Goal: Task Accomplishment & Management: Use online tool/utility

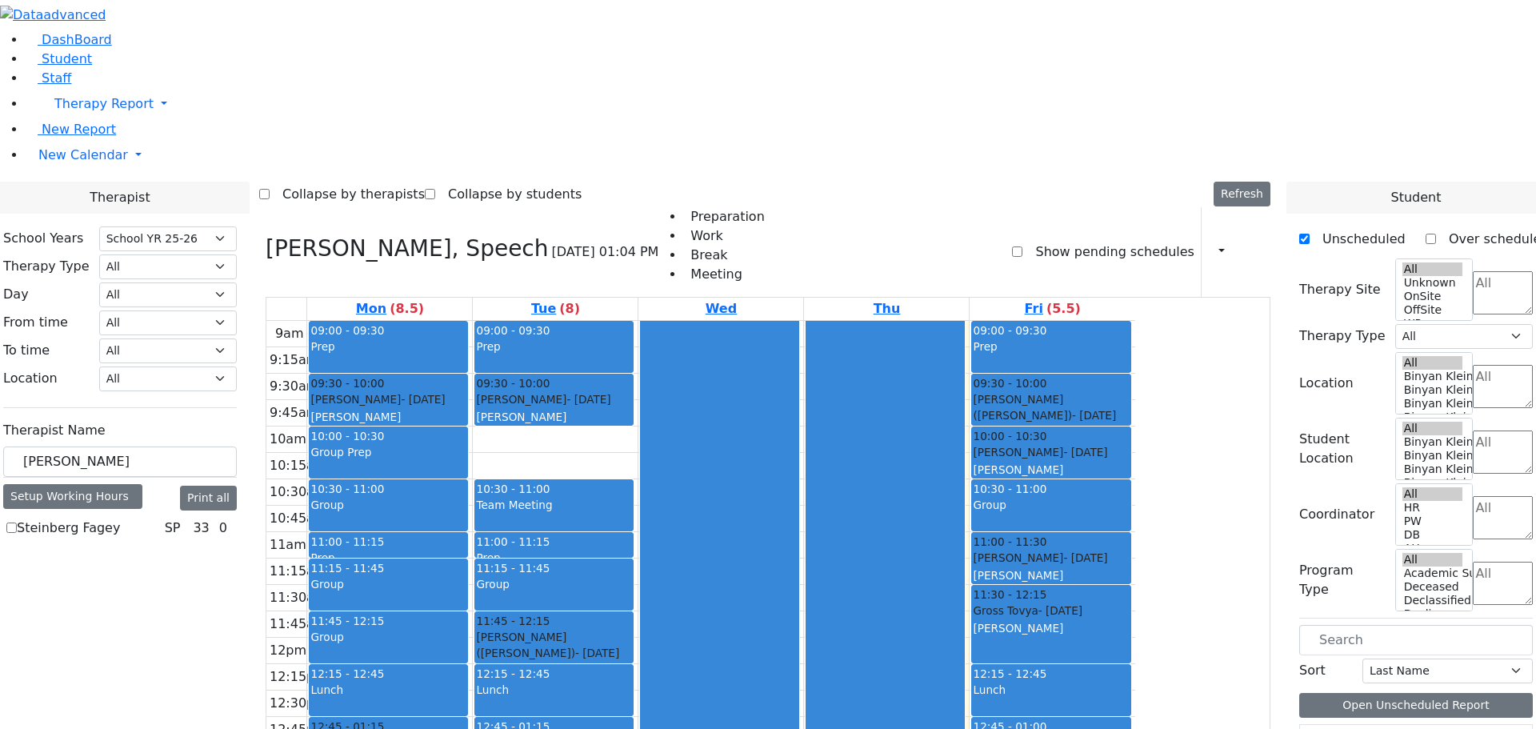
select select "212"
click at [120, 518] on label "Steinberg Fagey" at bounding box center [68, 527] width 103 height 19
click at [17, 522] on input "Steinberg Fagey" at bounding box center [11, 527] width 10 height 10
checkbox input "true"
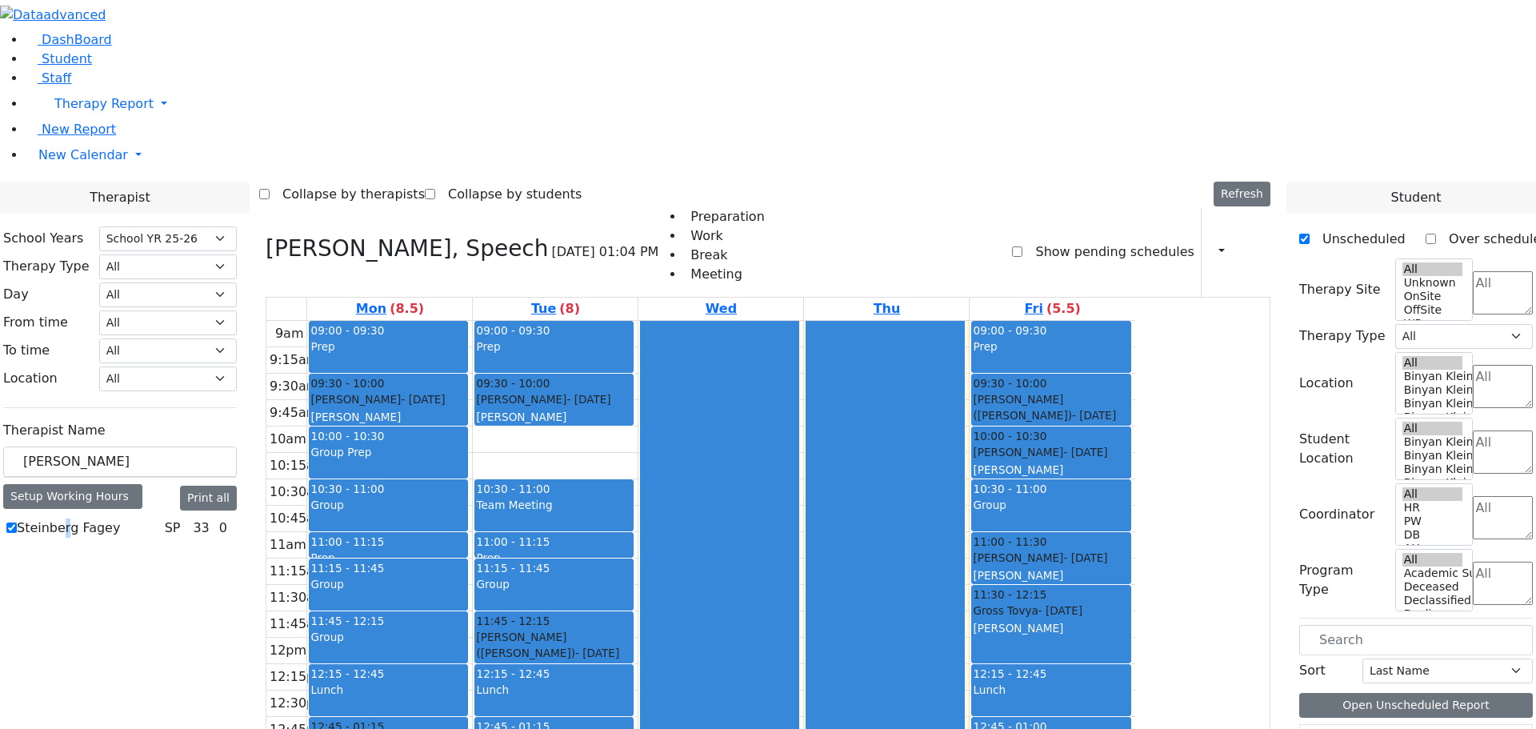
select select "3"
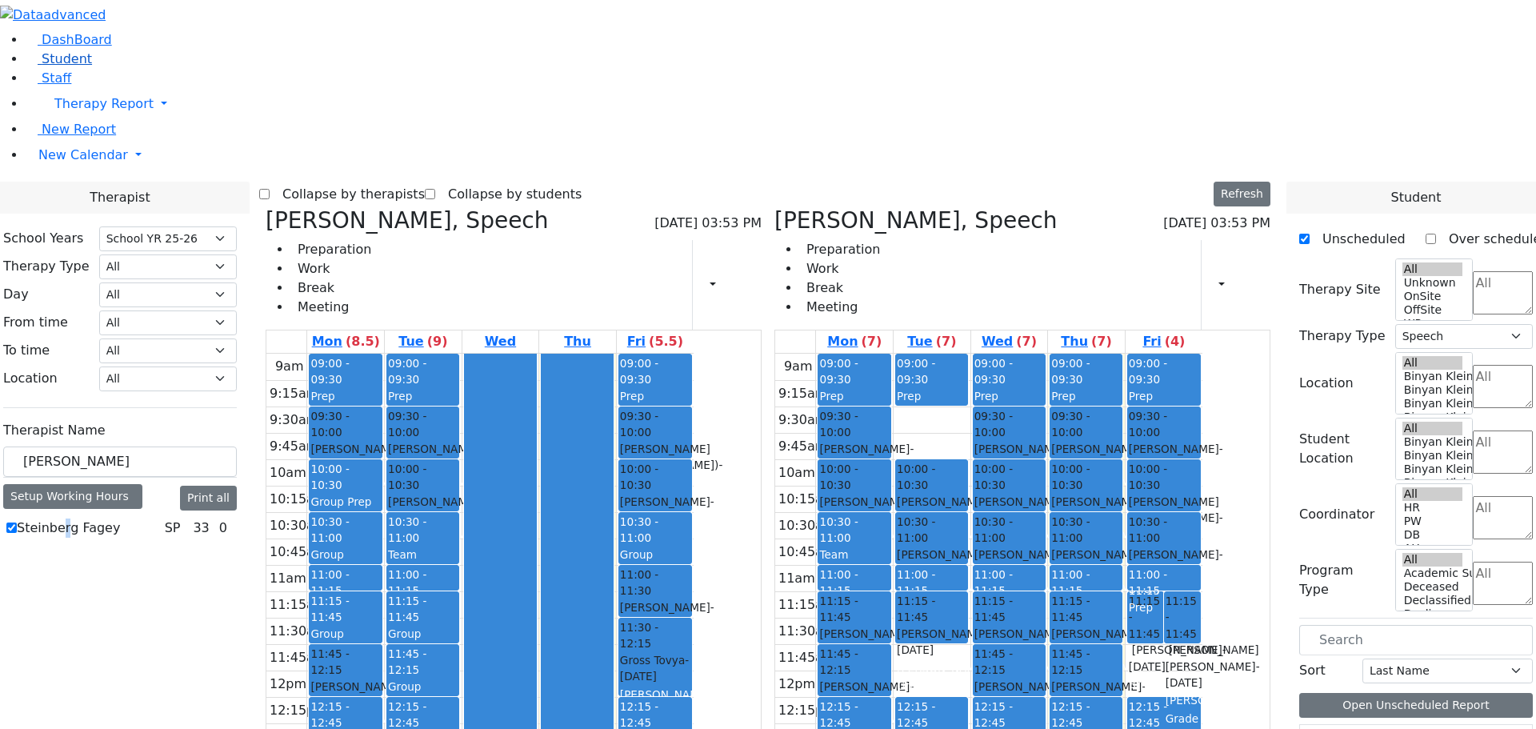
click at [69, 66] on link "Student" at bounding box center [59, 58] width 66 height 15
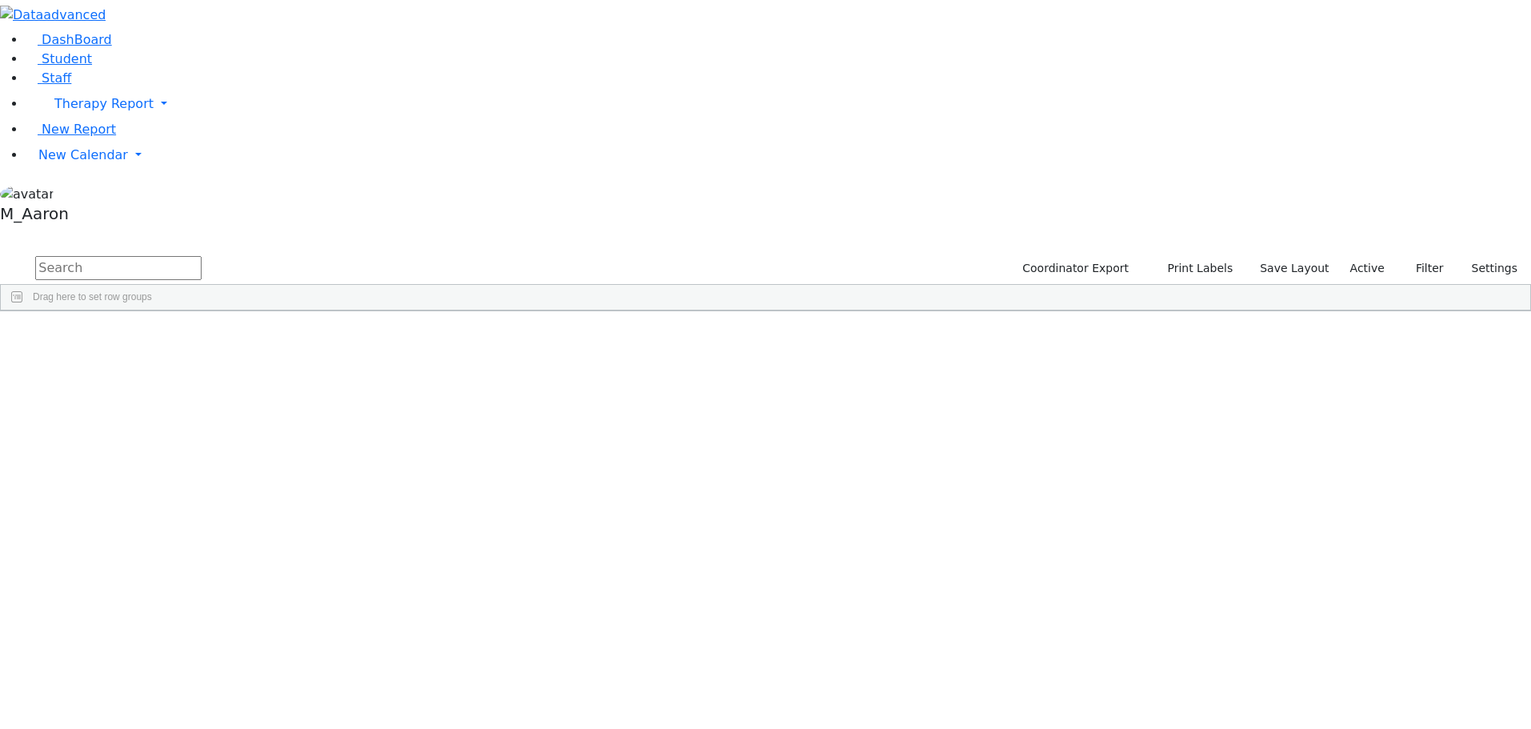
click at [202, 256] on input "text" at bounding box center [118, 268] width 166 height 24
type input "[PERSON_NAME]"
click at [0, 254] on button "submit" at bounding box center [15, 269] width 31 height 30
click at [247, 337] on div "Chaskiel" at bounding box center [207, 348] width 82 height 22
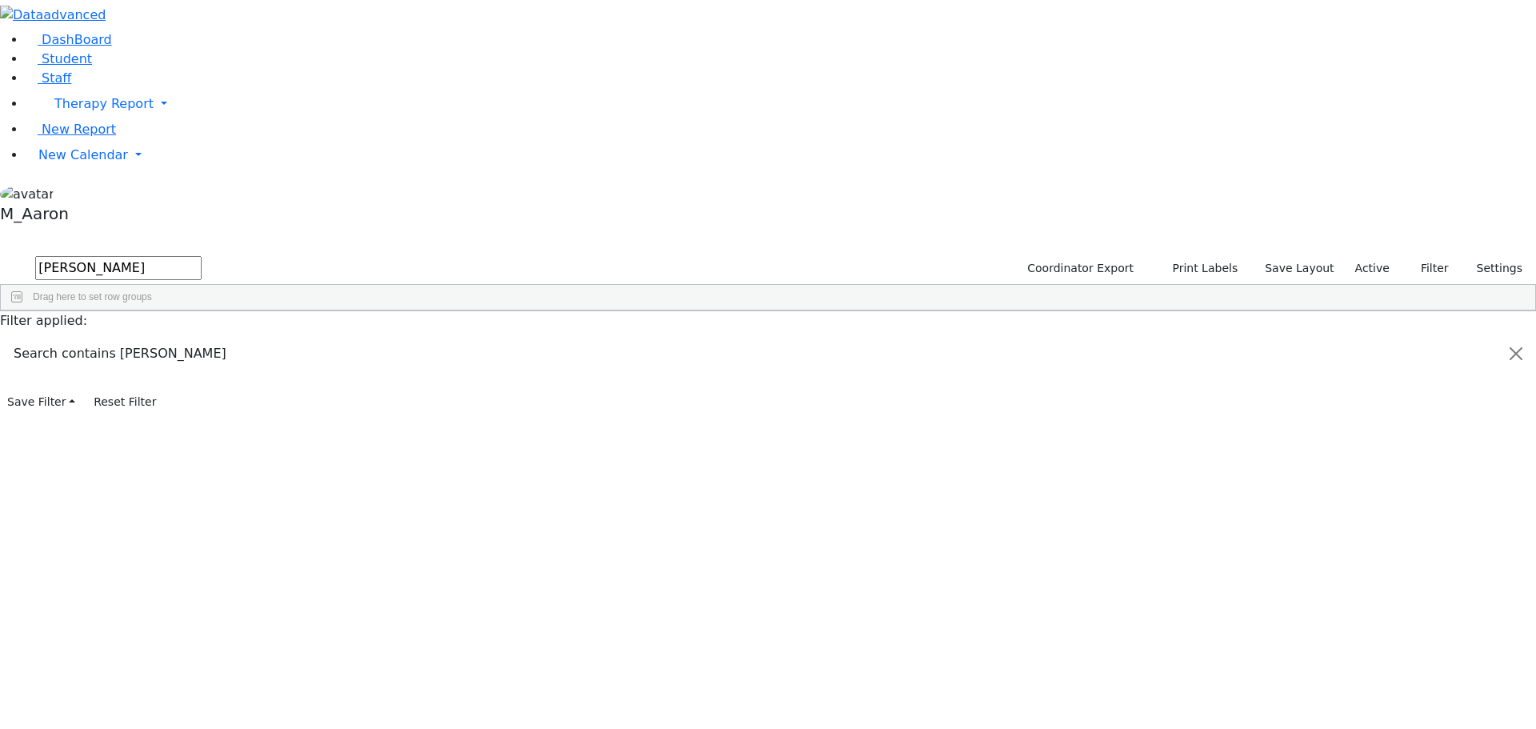
click at [247, 337] on div "Chaskiel" at bounding box center [207, 348] width 82 height 22
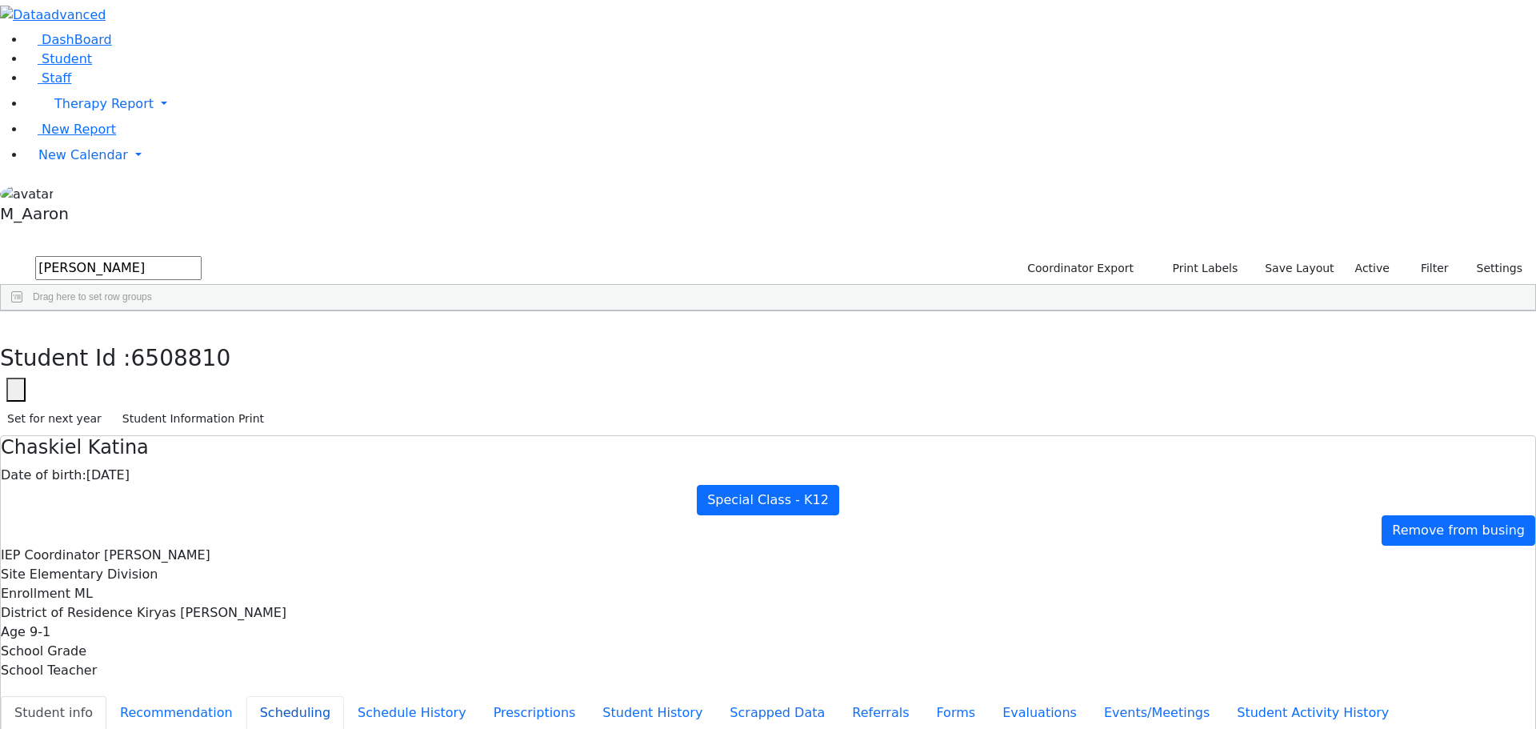
click at [344, 696] on button "Scheduling" at bounding box center [295, 713] width 98 height 34
click at [16, 323] on icon "button" at bounding box center [11, 328] width 9 height 10
click at [62, 111] on span "New Calendar" at bounding box center [103, 103] width 99 height 15
click at [81, 194] on span "Calendar" at bounding box center [63, 186] width 58 height 15
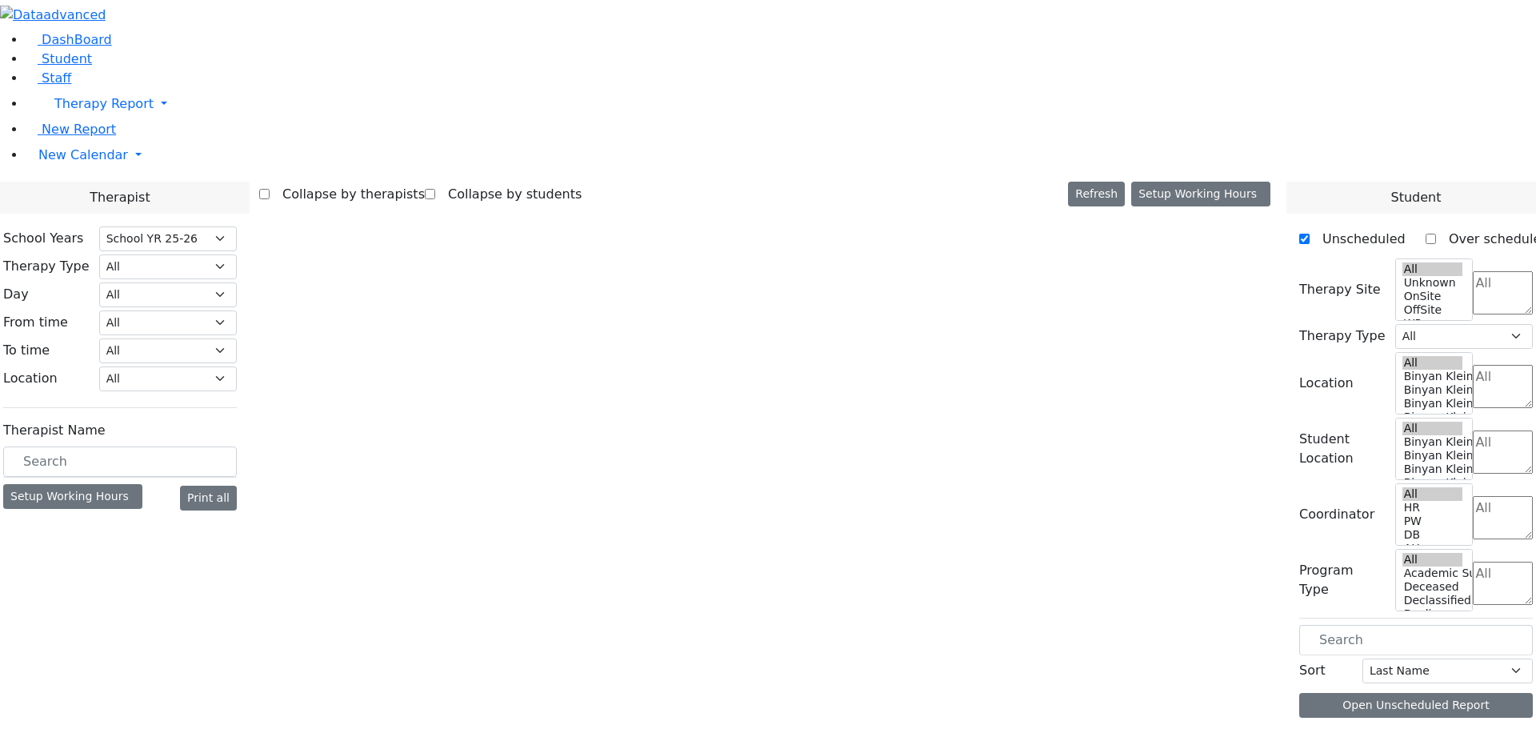
select select "212"
select select "3"
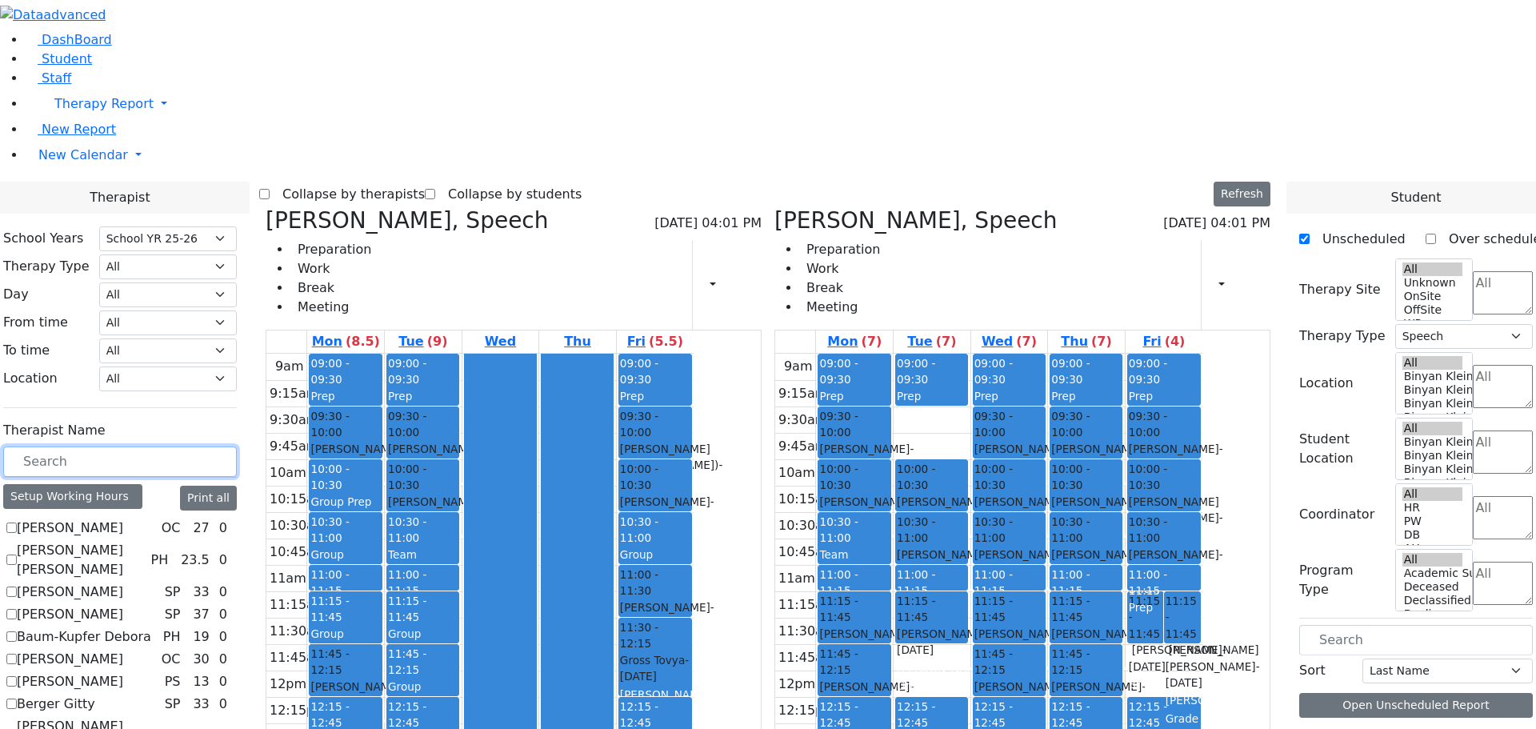
click at [237, 446] on input "text" at bounding box center [120, 461] width 234 height 30
click at [774, 207] on icon at bounding box center [774, 220] width 0 height 26
checkbox input "false"
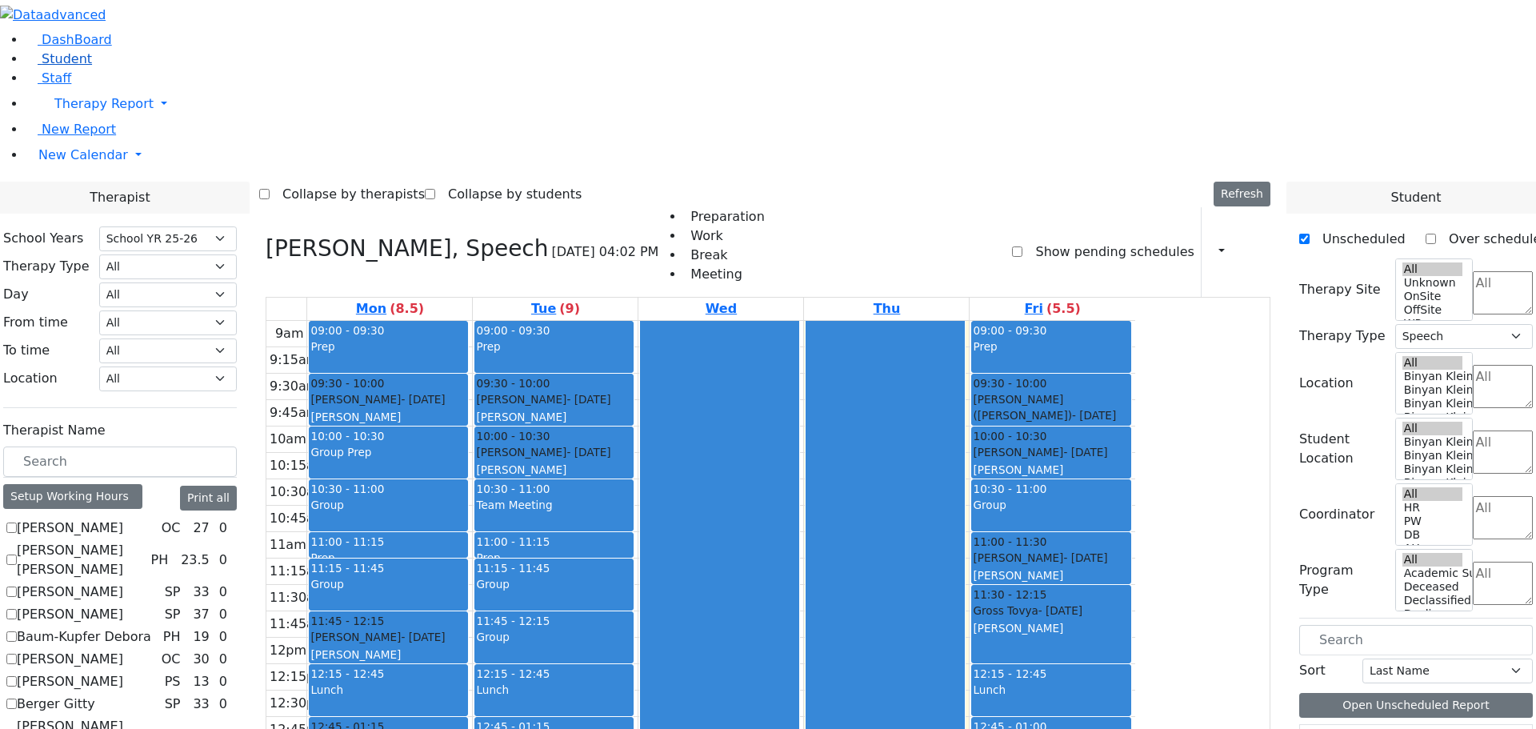
click at [64, 66] on span "Student" at bounding box center [67, 58] width 50 height 15
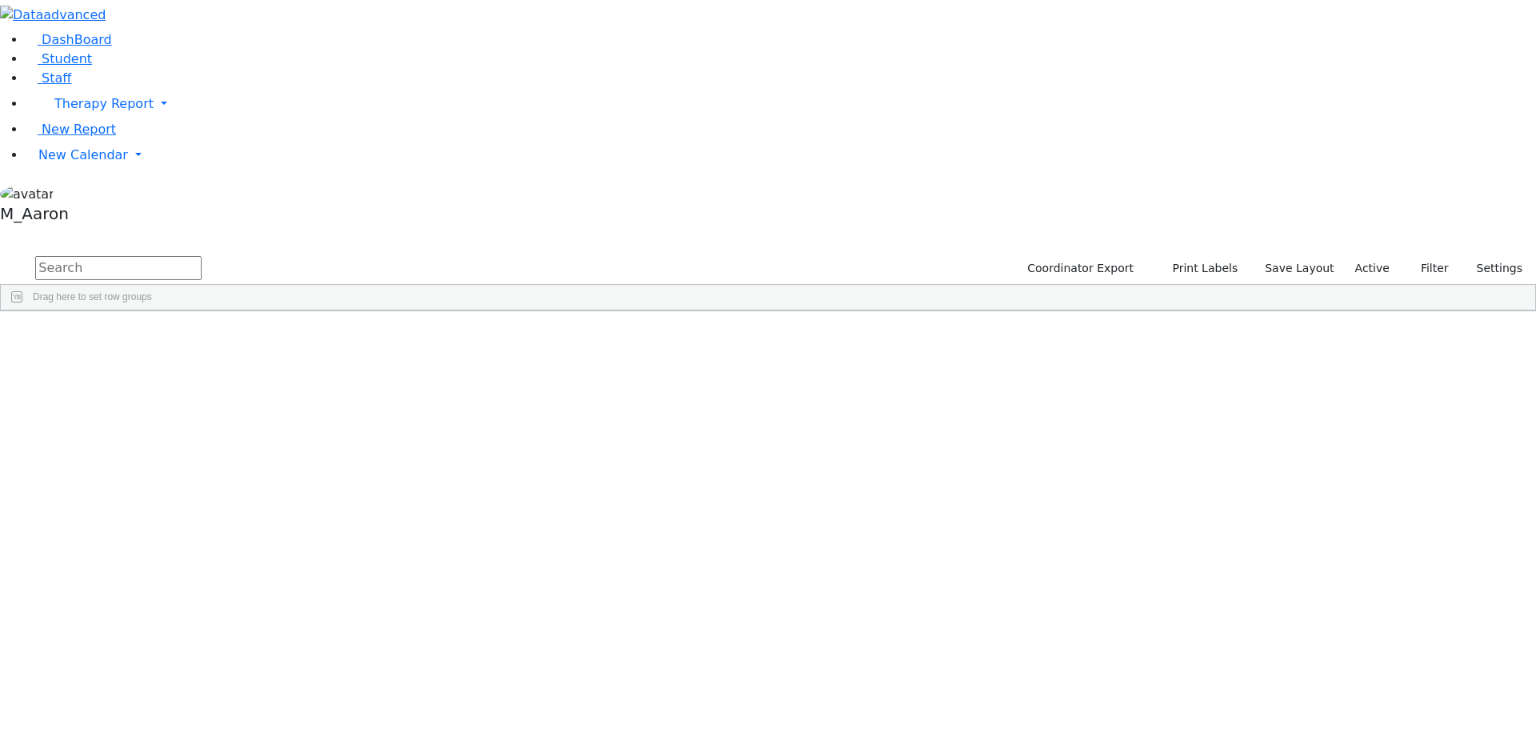
click at [202, 256] on input "text" at bounding box center [118, 268] width 166 height 24
click at [0, 254] on button "submit" at bounding box center [15, 269] width 31 height 30
click at [166, 337] on div "Podrigal" at bounding box center [125, 348] width 82 height 22
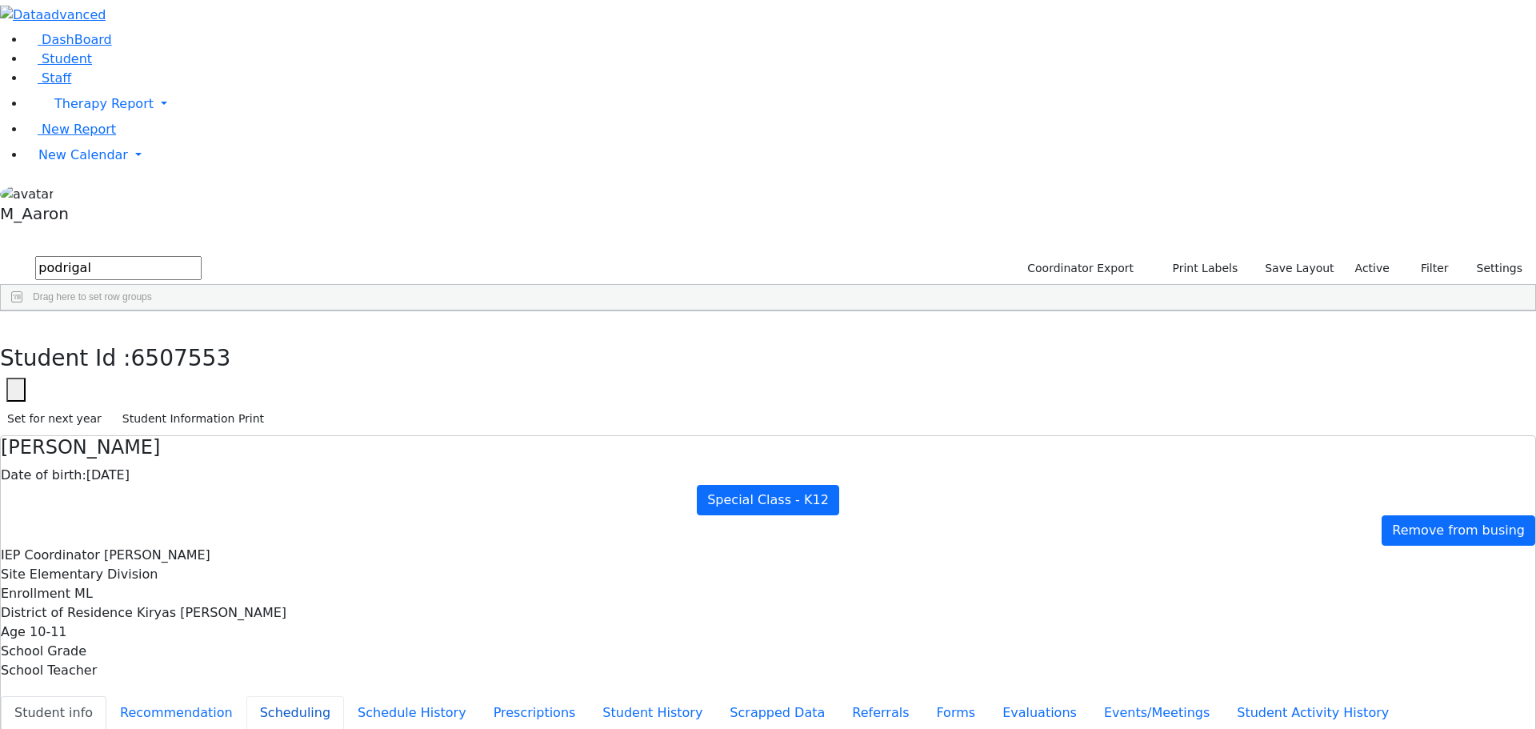
click at [344, 696] on button "Scheduling" at bounding box center [295, 713] width 98 height 34
click at [7, 323] on use "button" at bounding box center [7, 323] width 0 height 0
drag, startPoint x: 266, startPoint y: 74, endPoint x: 183, endPoint y: 67, distance: 83.5
click at [183, 67] on div "DashBoard Student Staff Therapy Report Student Old Calendar Report" at bounding box center [768, 461] width 1536 height 922
type input "berkowitz"
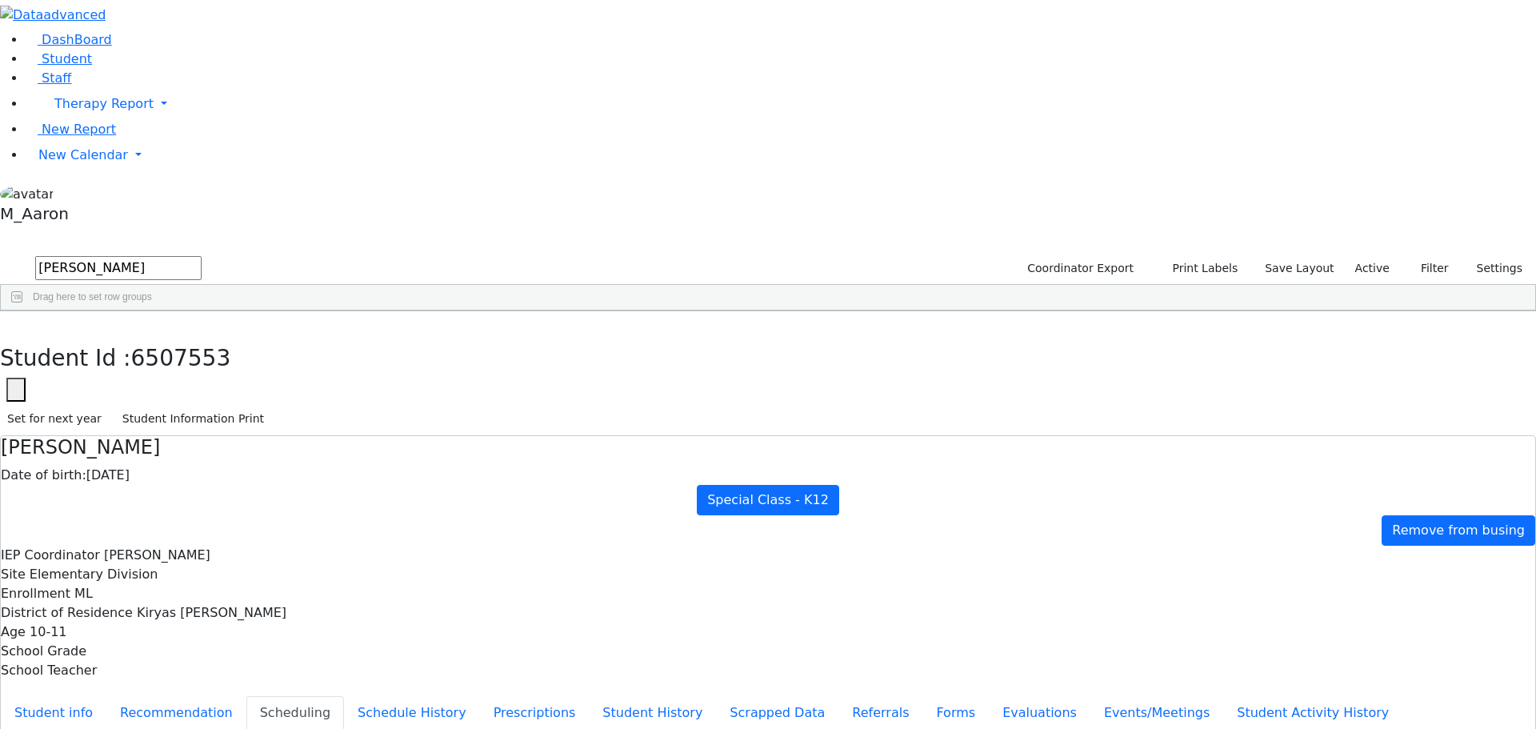
click at [0, 254] on button "submit" at bounding box center [15, 269] width 31 height 30
click at [164, 382] on div "Berkowitz" at bounding box center [123, 393] width 82 height 22
click at [376, 696] on button "Schedule History" at bounding box center [412, 713] width 136 height 34
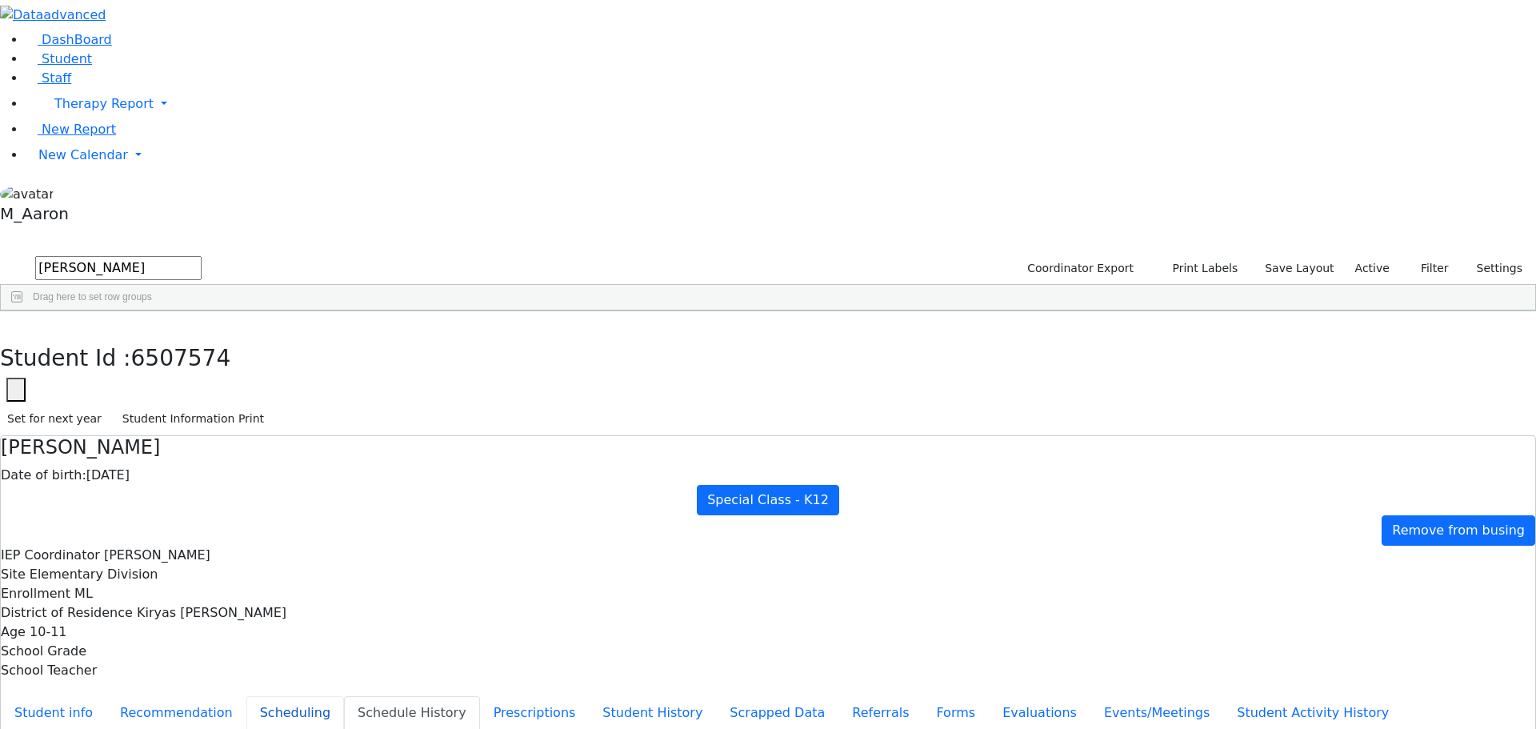
click at [344, 696] on button "Scheduling" at bounding box center [295, 713] width 98 height 34
click at [16, 323] on icon "button" at bounding box center [11, 328] width 9 height 10
drag, startPoint x: 305, startPoint y: 66, endPoint x: 163, endPoint y: 55, distance: 142.0
click at [163, 55] on div "DashBoard Student Staff Therapy Report Student Old Calendar Report" at bounding box center [768, 461] width 1536 height 922
click at [55, 111] on span "New Calendar" at bounding box center [103, 103] width 99 height 15
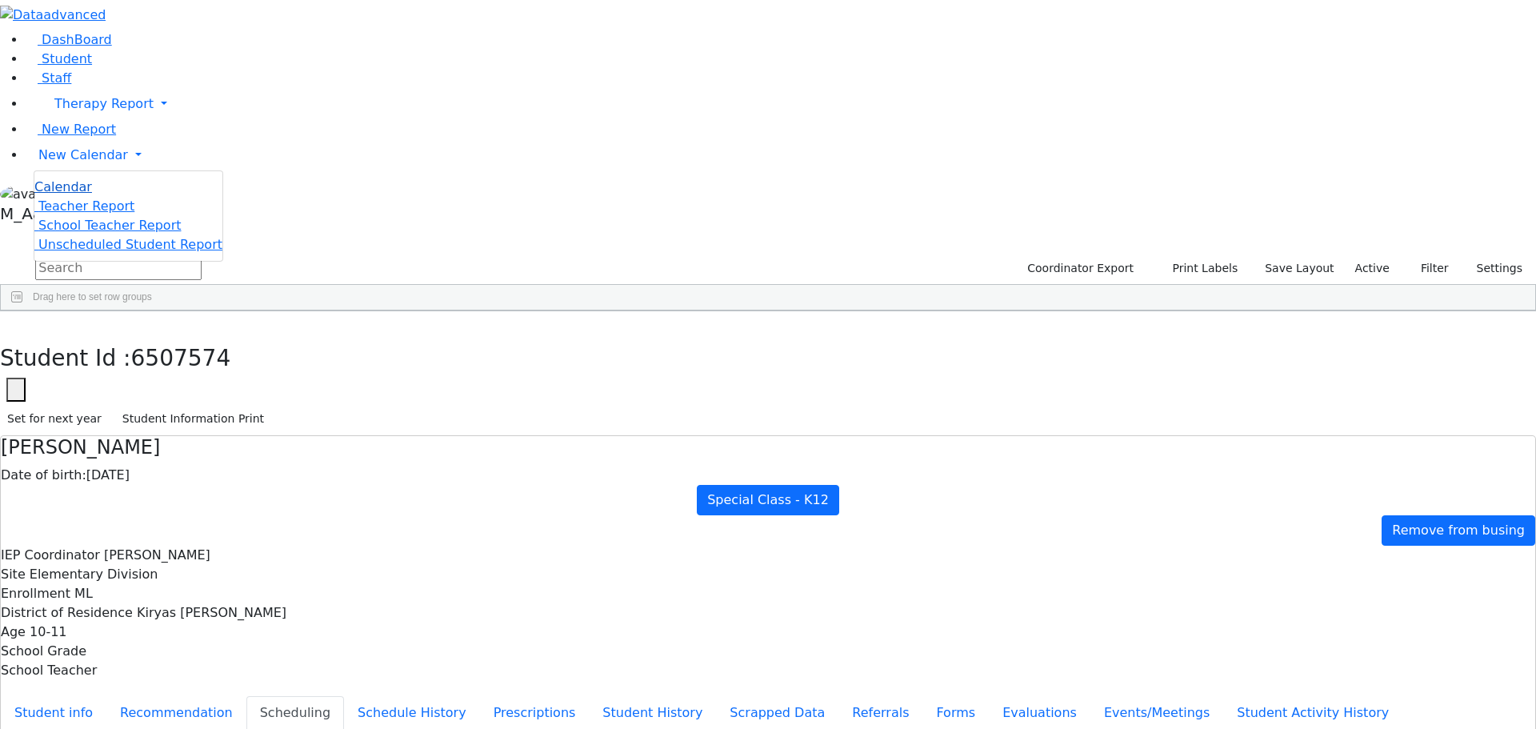
click at [84, 194] on span "Calendar" at bounding box center [63, 186] width 58 height 15
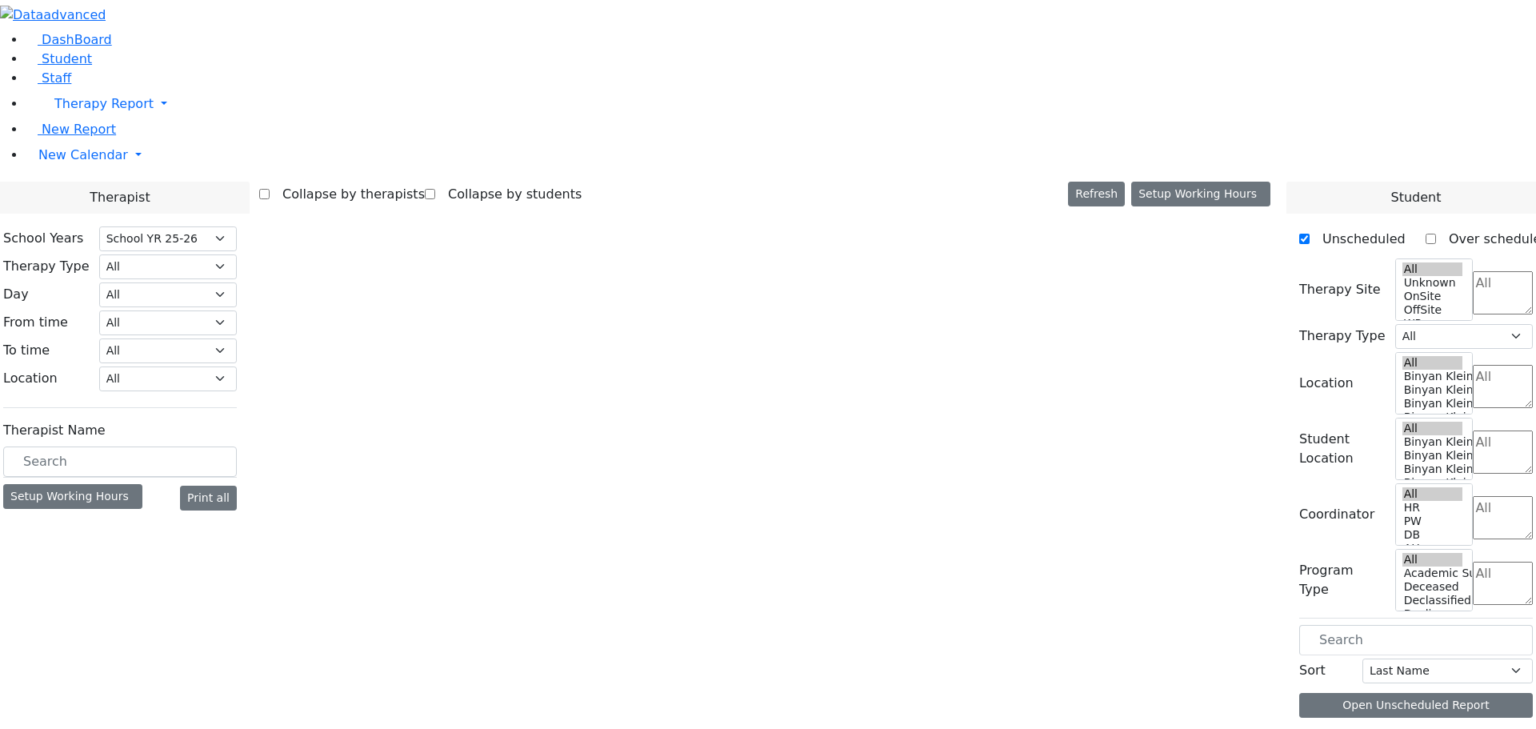
select select "212"
select select "3"
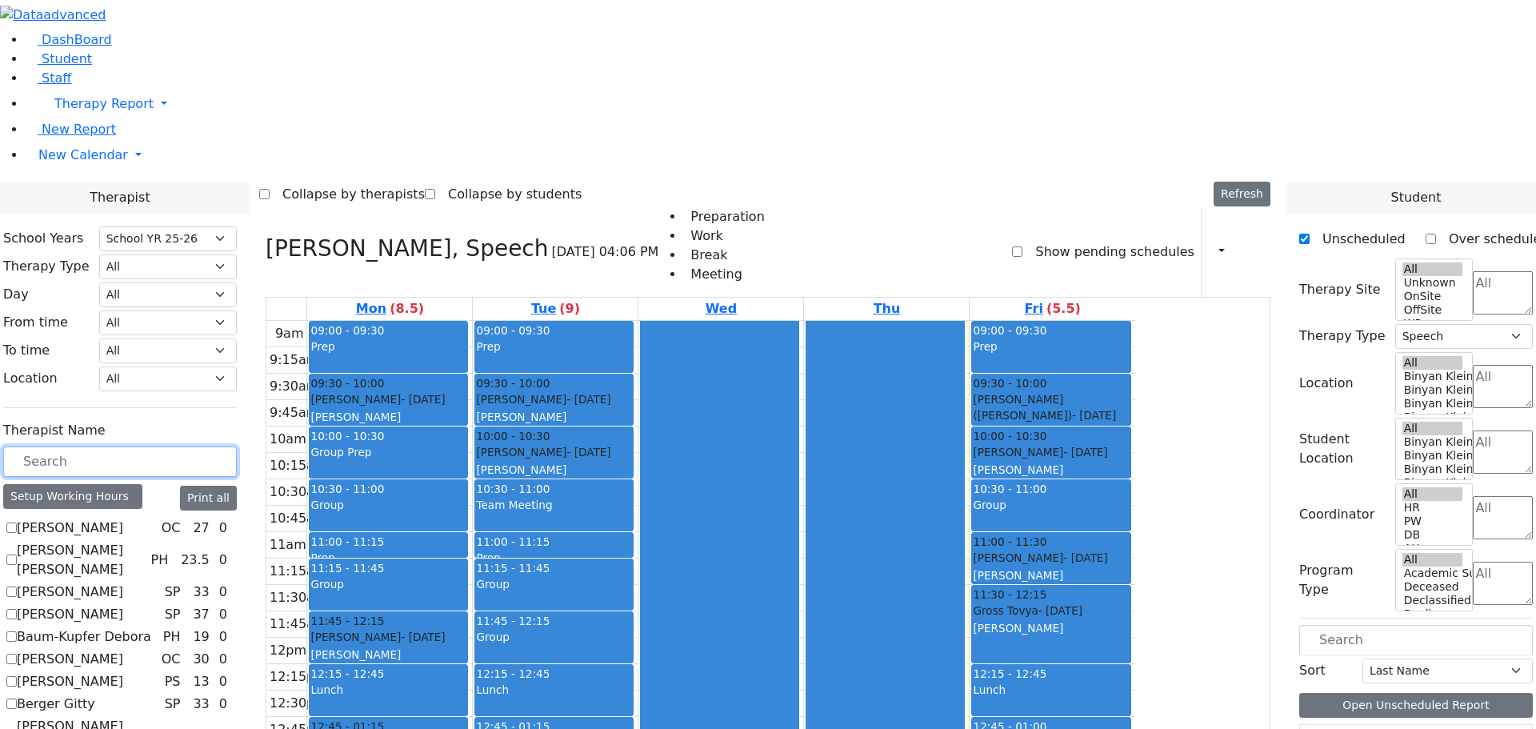
click at [237, 446] on input "text" at bounding box center [120, 461] width 234 height 30
click at [52, 66] on link "Student" at bounding box center [59, 58] width 66 height 15
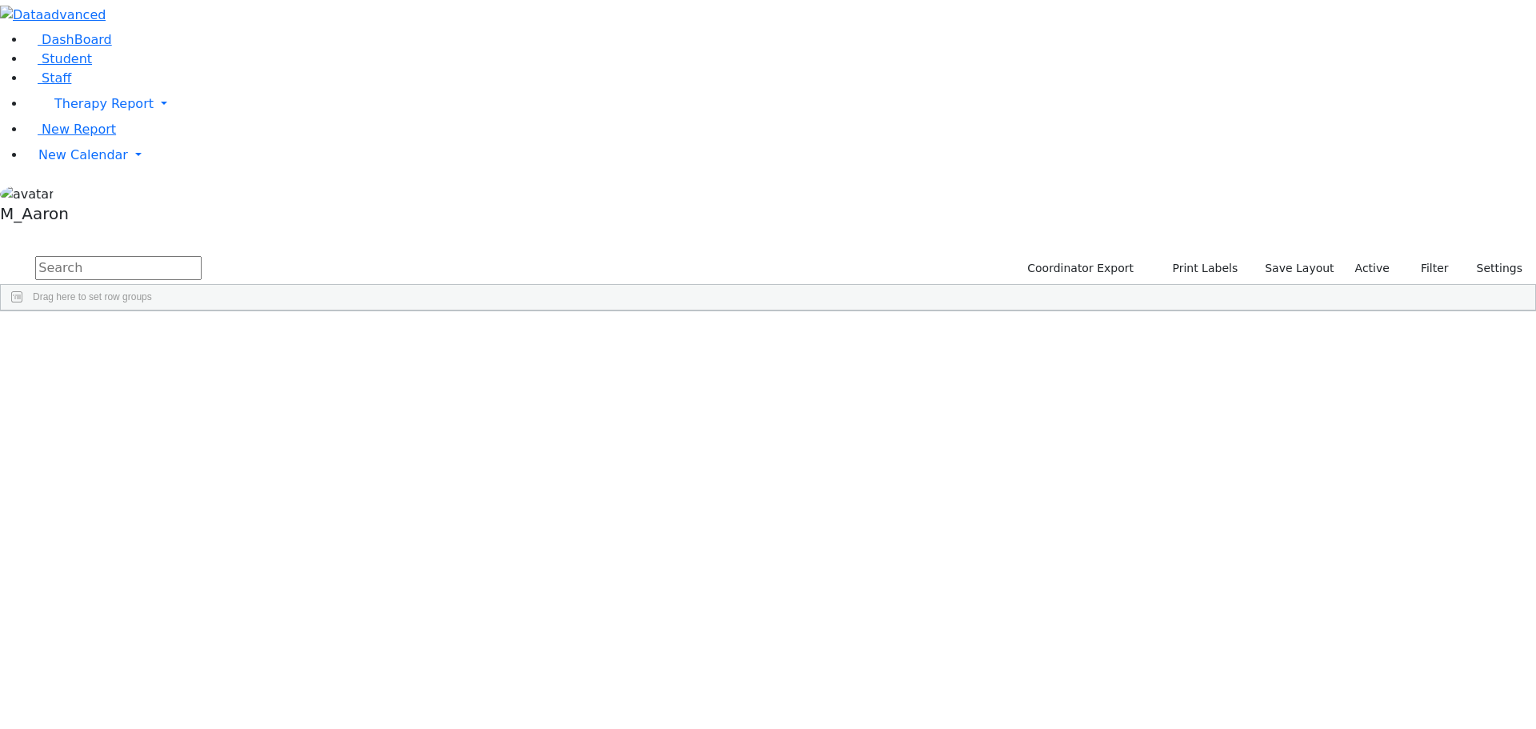
click at [202, 256] on input "text" at bounding box center [118, 268] width 166 height 24
type input "podrigal"
click at [0, 254] on button "submit" at bounding box center [15, 269] width 31 height 30
click at [247, 337] on div "Benzion" at bounding box center [207, 348] width 82 height 22
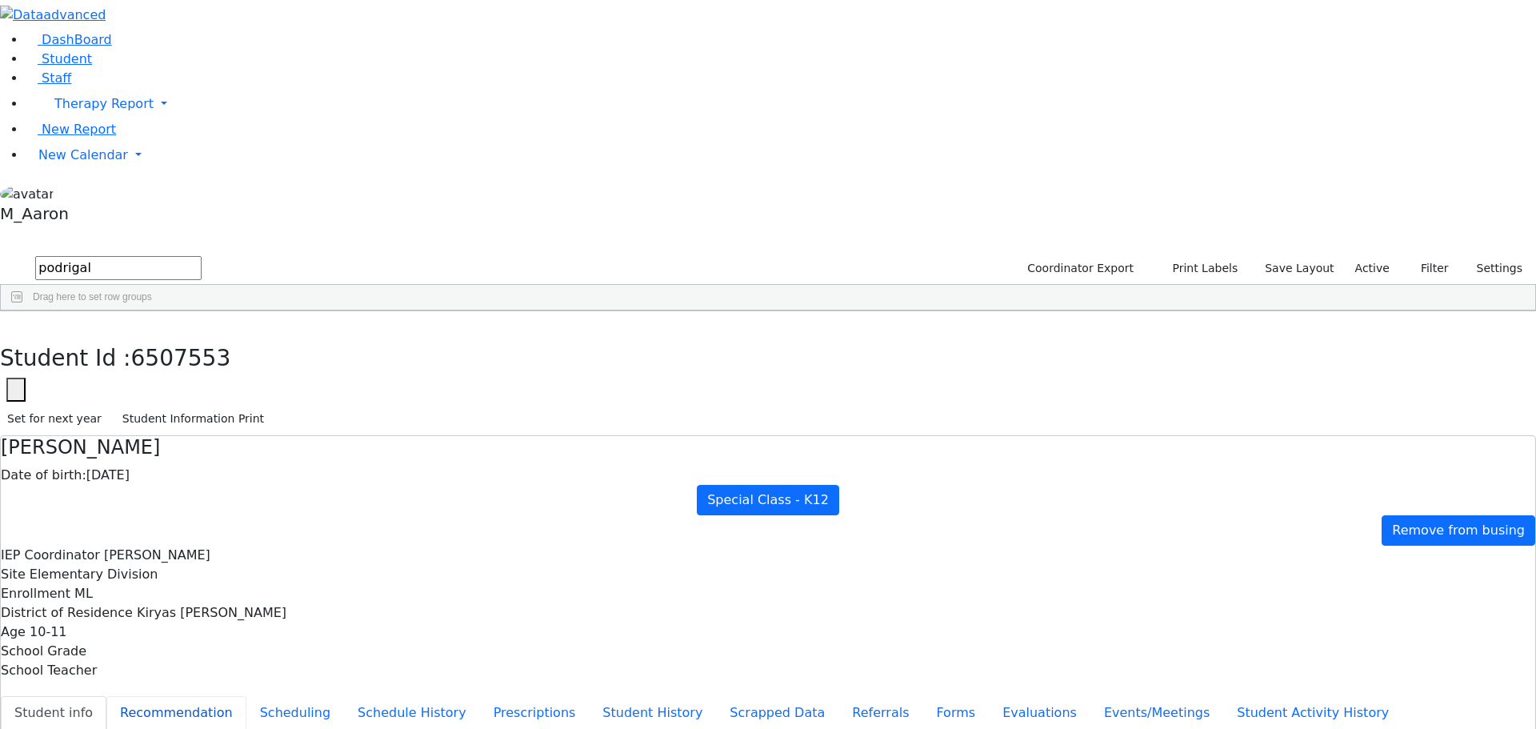
click at [246, 696] on button "Recommendation" at bounding box center [176, 713] width 140 height 34
checkbox input "true"
click at [344, 696] on button "Scheduling" at bounding box center [295, 713] width 98 height 34
click at [58, 111] on span "New Calendar" at bounding box center [103, 103] width 99 height 15
click at [67, 197] on link "Calendar" at bounding box center [63, 187] width 58 height 19
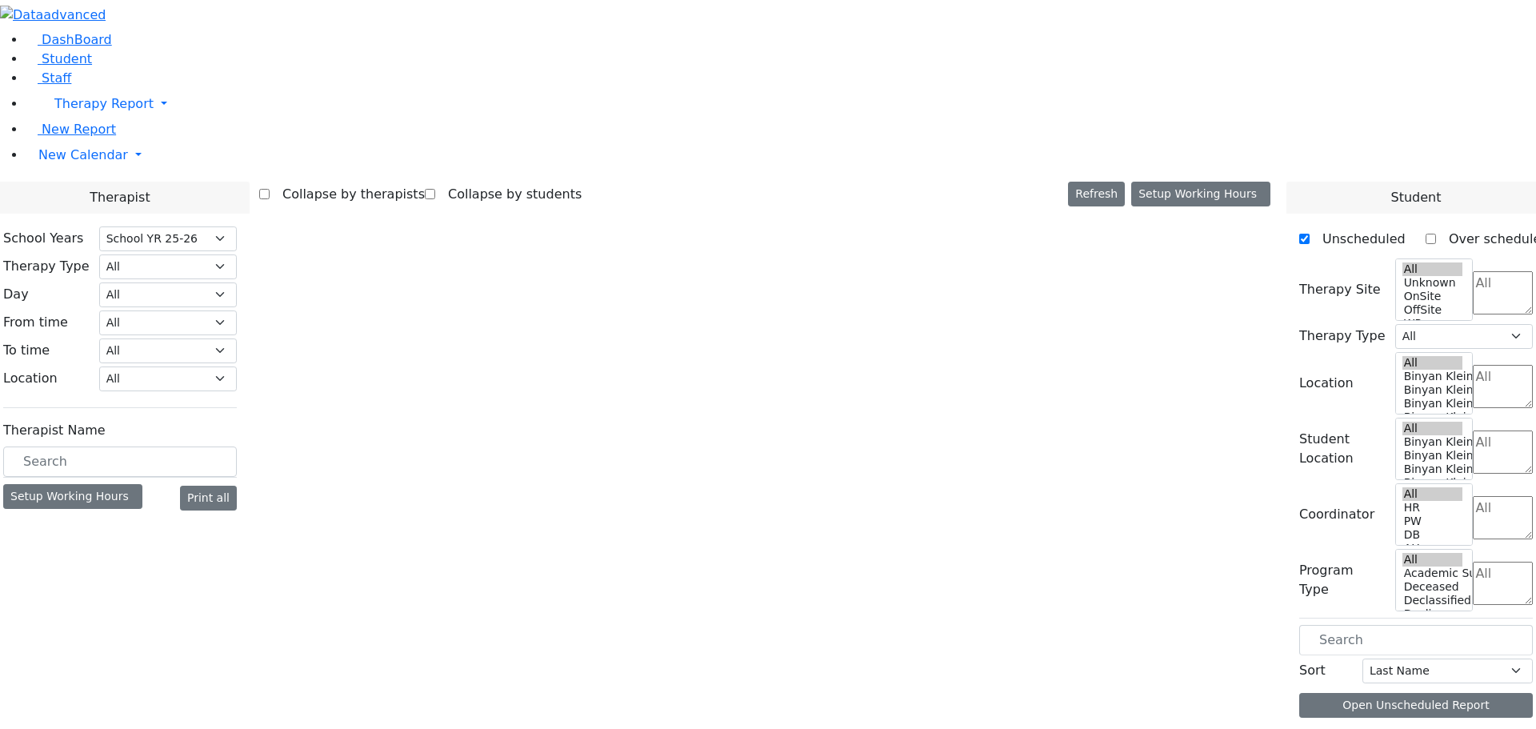
select select "212"
select select "3"
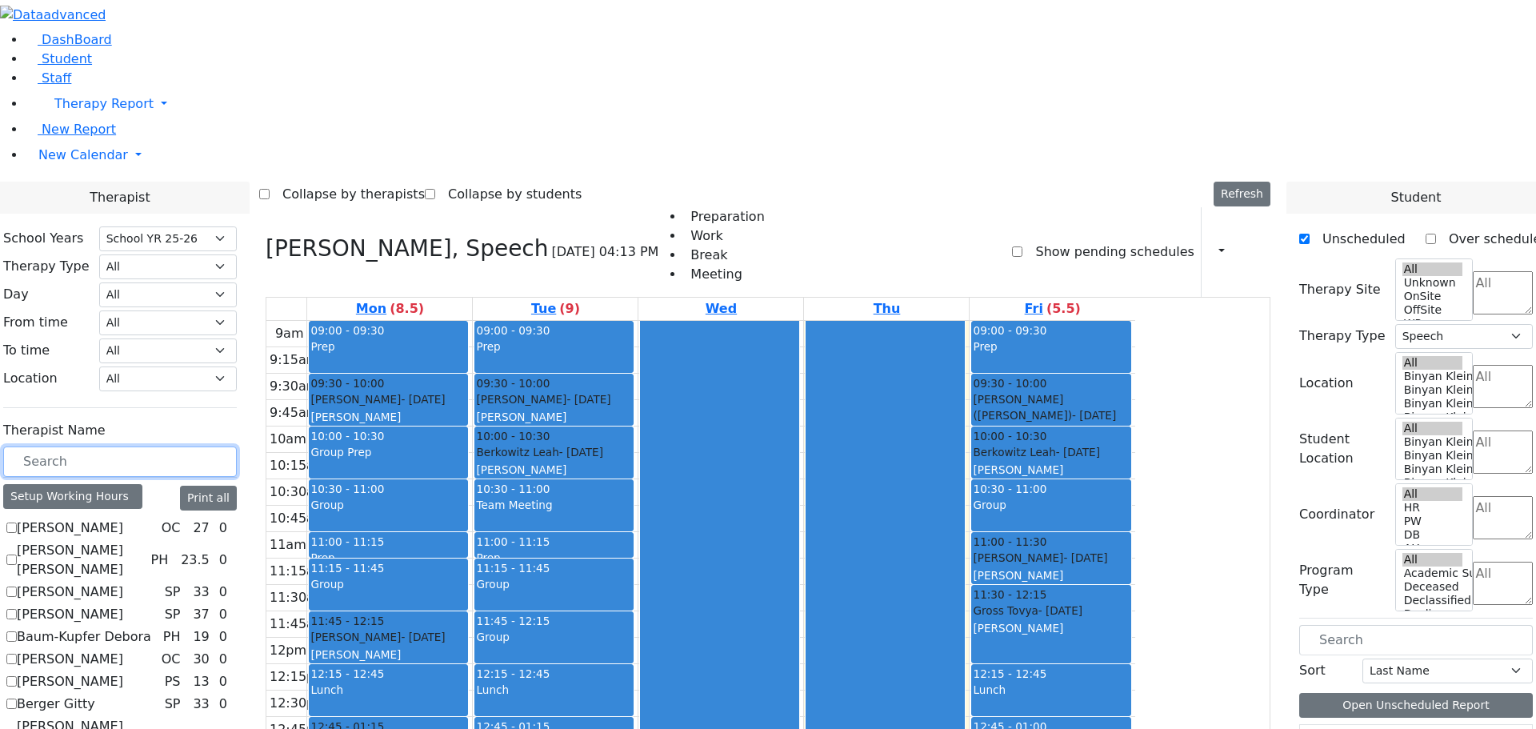
click at [237, 446] on input "text" at bounding box center [120, 461] width 234 height 30
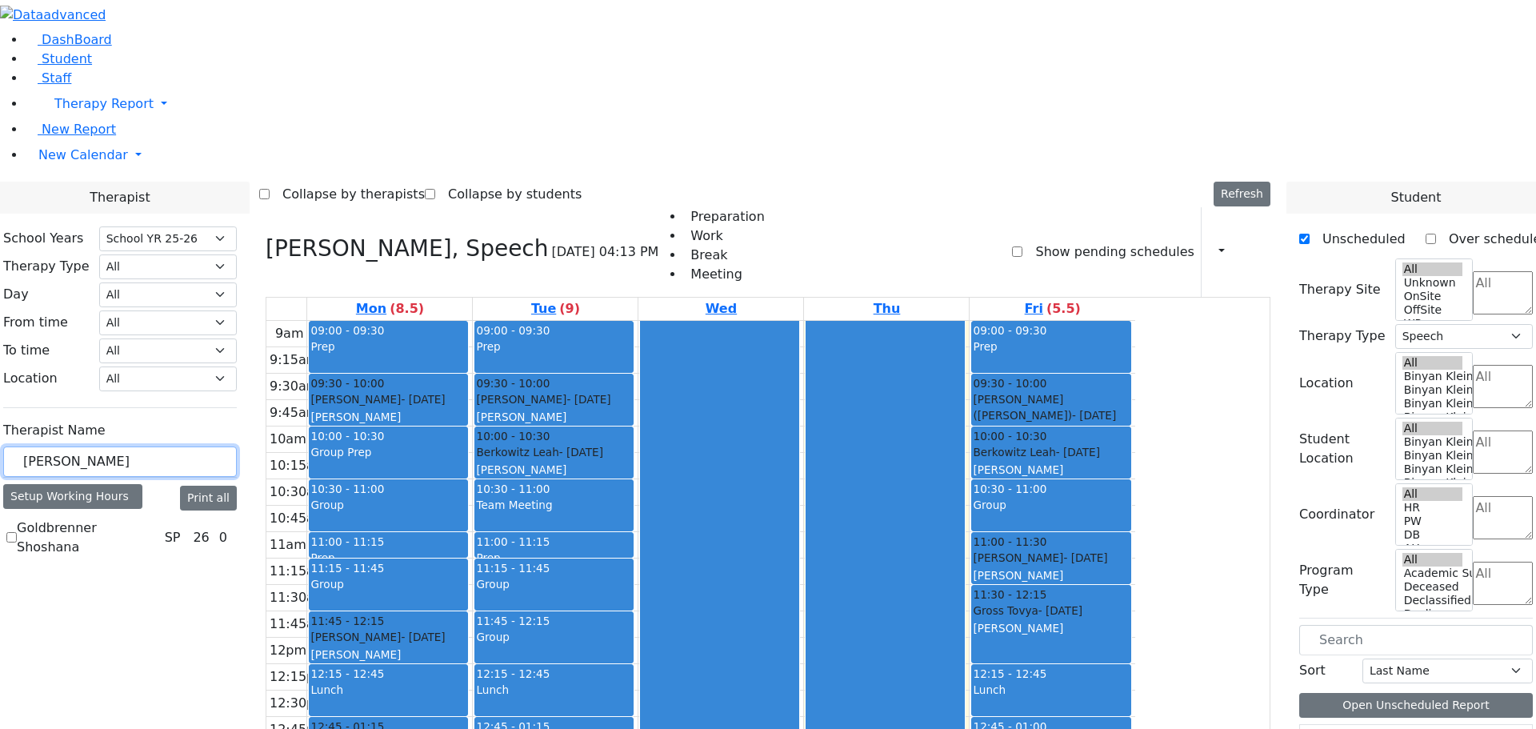
type input "[PERSON_NAME]"
click at [158, 518] on label "Goldbrenner Shoshana" at bounding box center [88, 537] width 142 height 38
click at [17, 532] on input "Goldbrenner Shoshana" at bounding box center [11, 537] width 10 height 10
checkbox input "true"
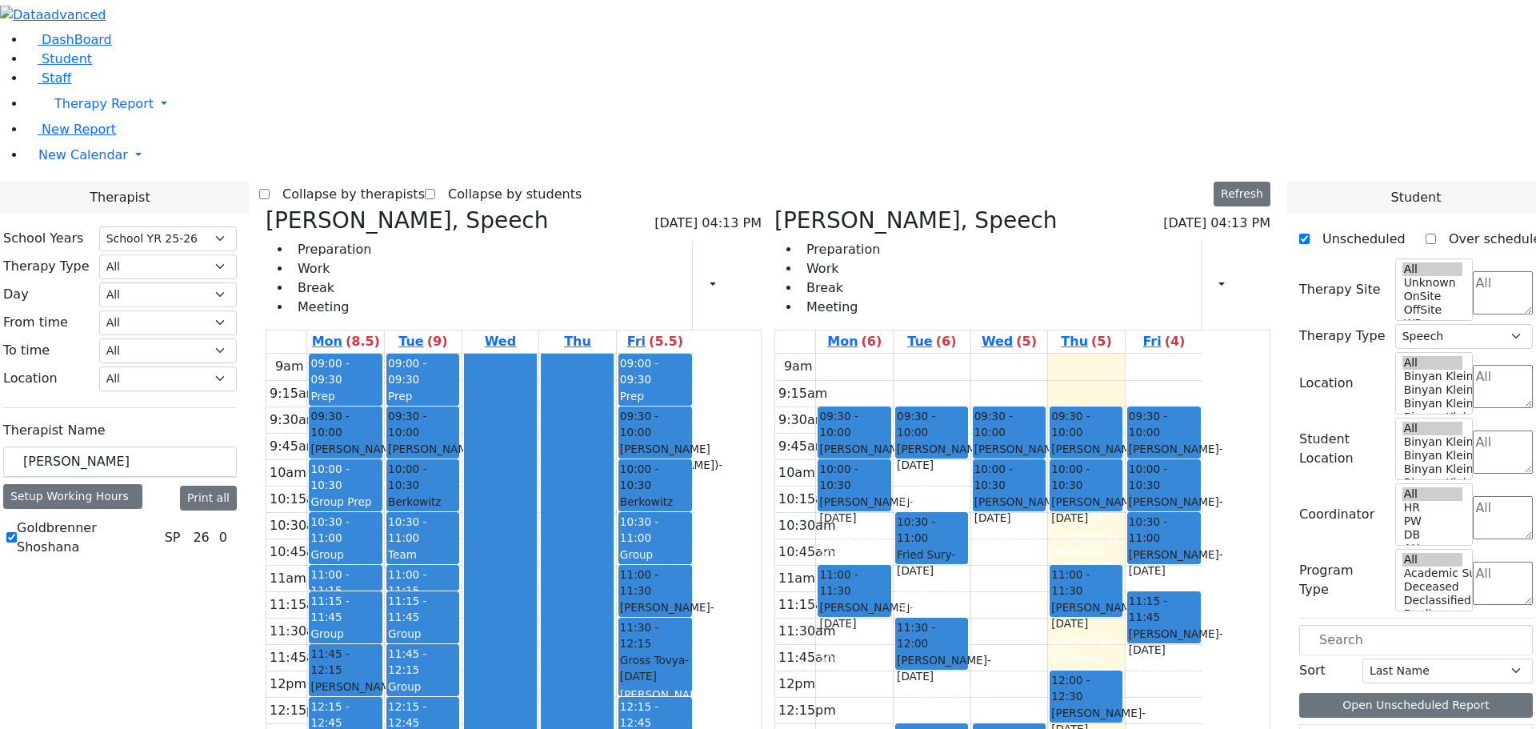
click at [431, 207] on h3 "[PERSON_NAME], Speech" at bounding box center [407, 220] width 283 height 27
click at [266, 207] on icon at bounding box center [266, 220] width 0 height 26
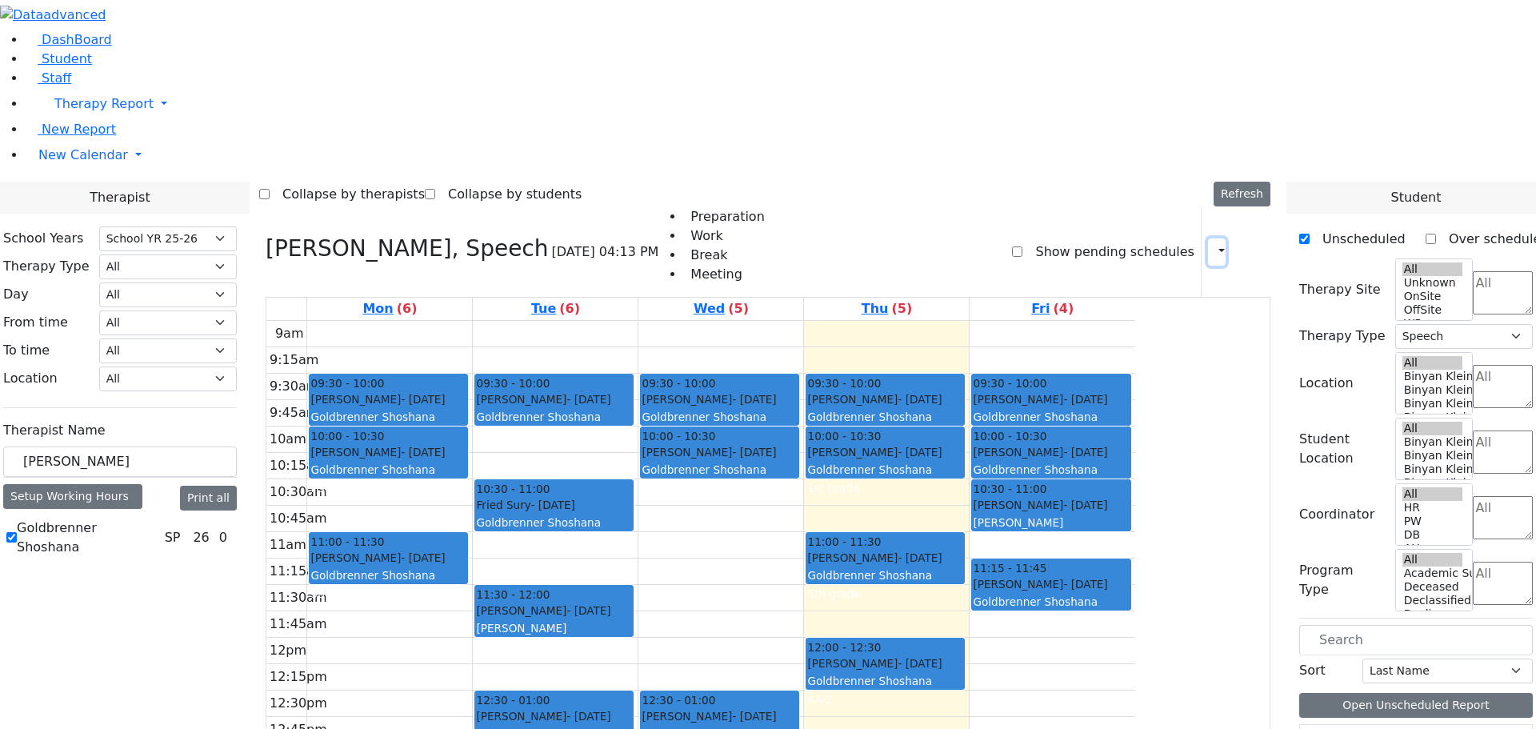
click at [1210, 238] on button "button" at bounding box center [1217, 251] width 18 height 27
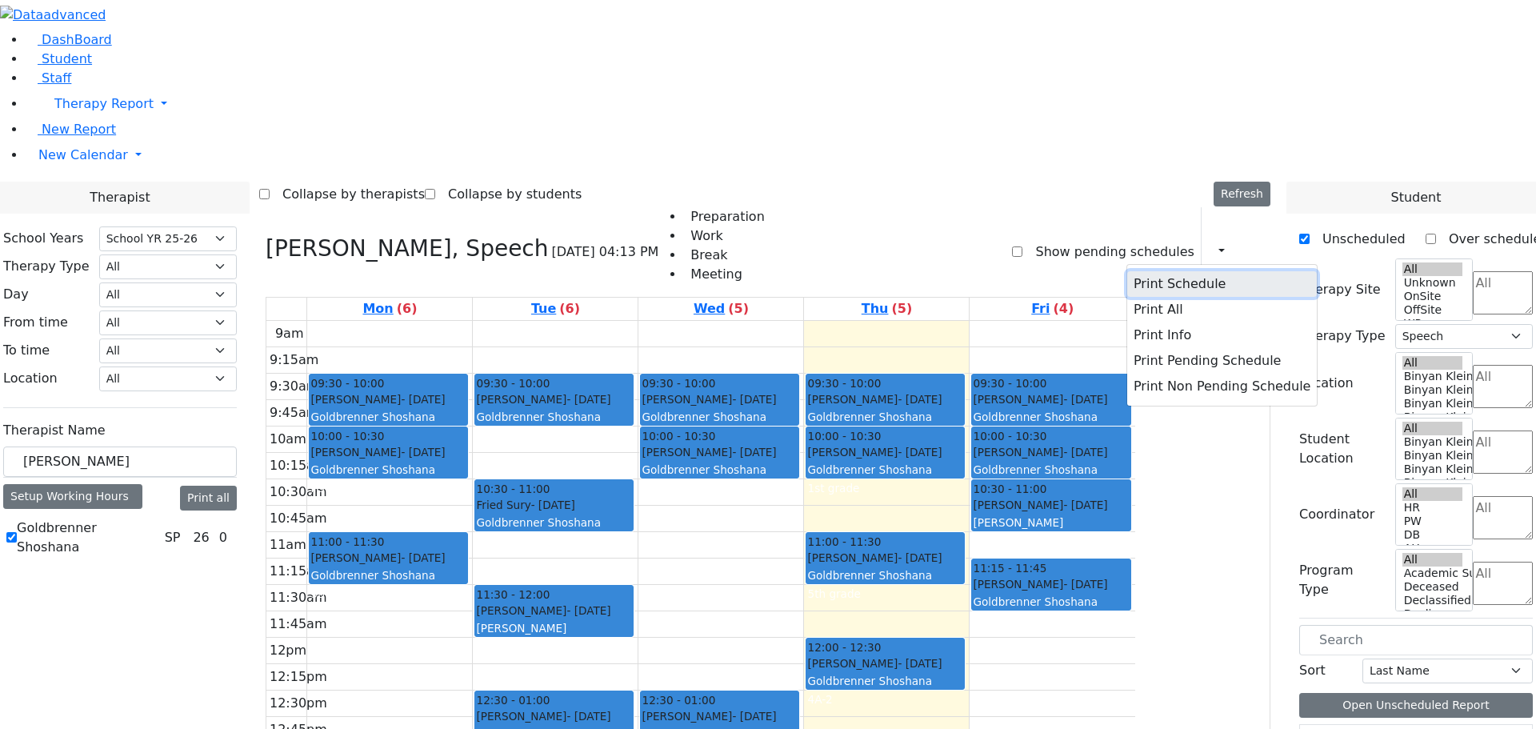
click at [1180, 271] on button "Print Schedule" at bounding box center [1222, 284] width 190 height 26
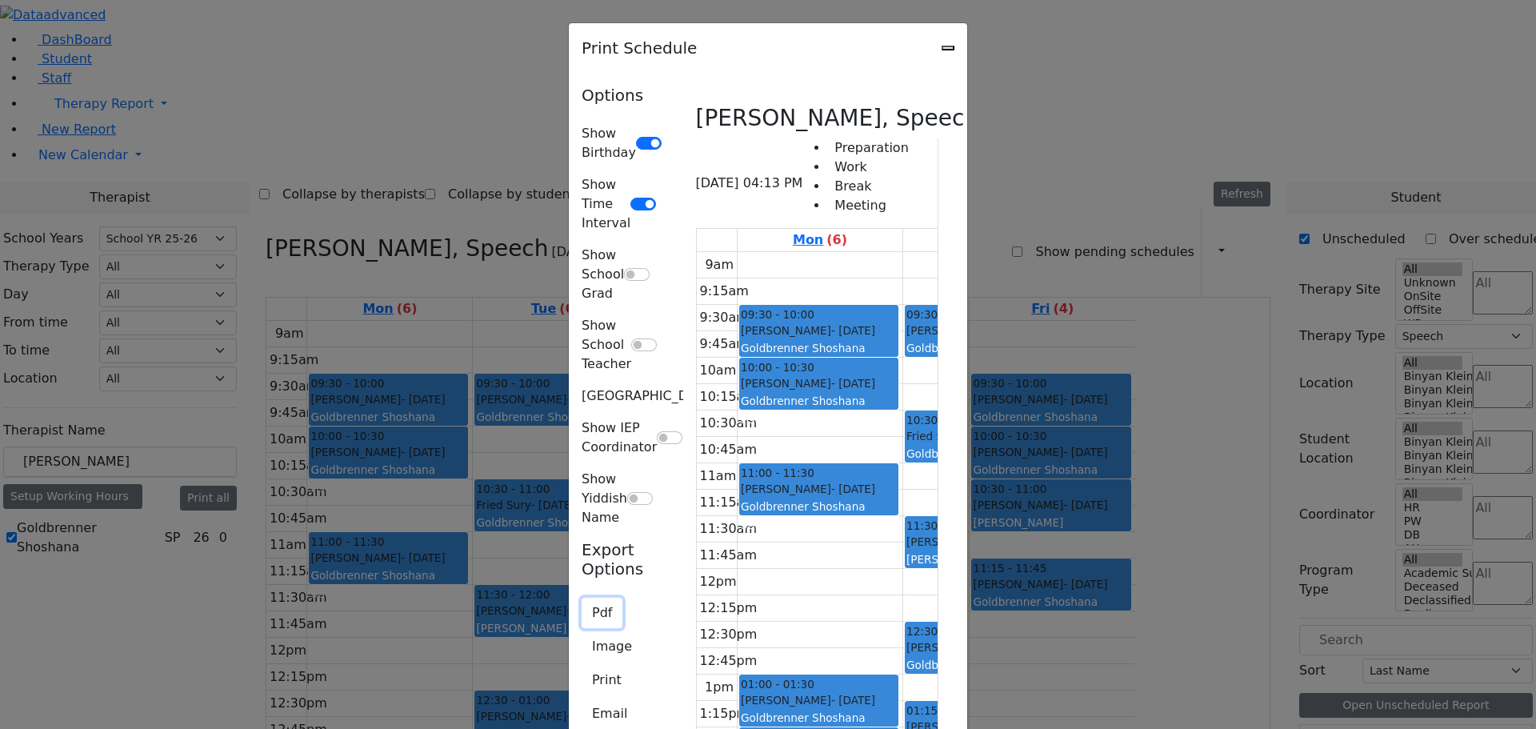
drag, startPoint x: 247, startPoint y: 355, endPoint x: 238, endPoint y: 356, distance: 9.6
click at [582, 598] on button "Pdf" at bounding box center [602, 613] width 41 height 30
